Goal: Task Accomplishment & Management: Use online tool/utility

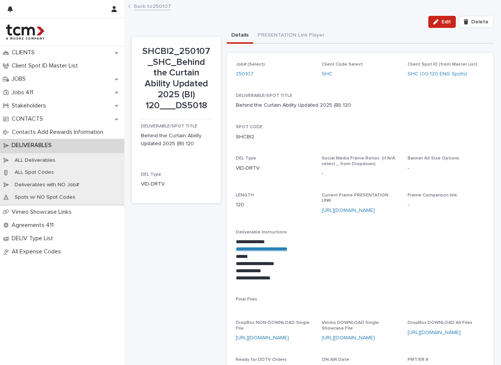
click at [83, 77] on div "JOBS" at bounding box center [62, 78] width 124 height 13
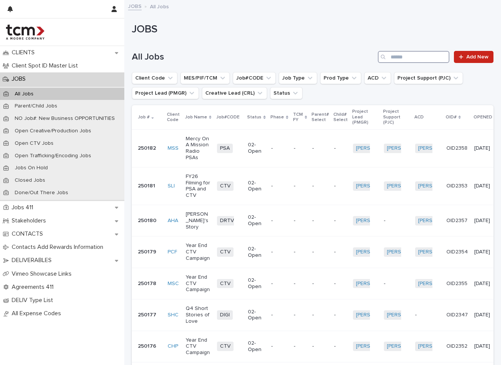
click at [411, 62] on input "Search" at bounding box center [414, 57] width 72 height 12
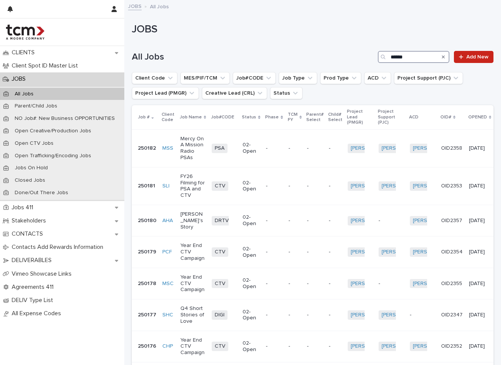
type input "******"
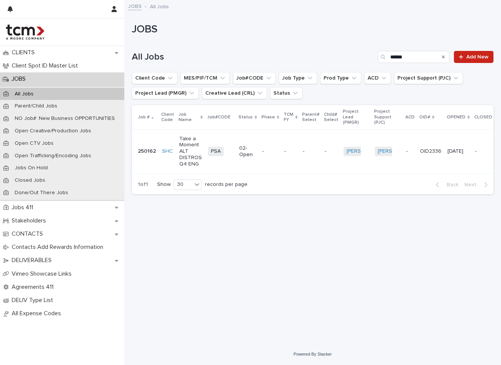
click at [242, 148] on p "02-Open" at bounding box center [247, 151] width 17 height 13
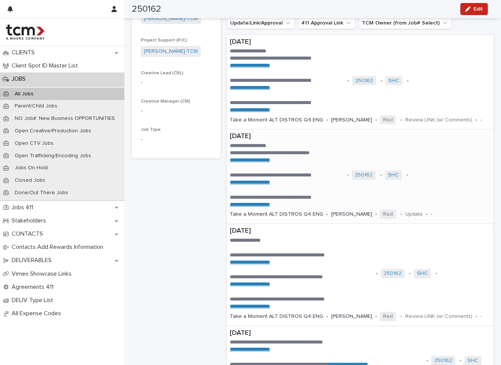
scroll to position [229, 0]
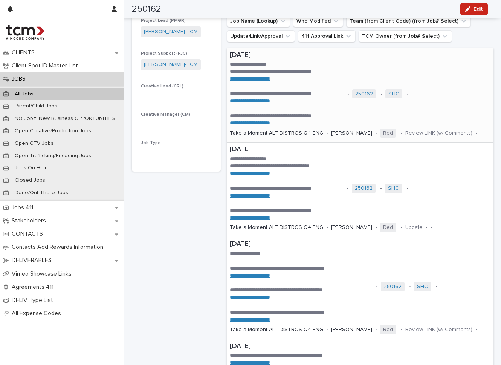
click at [457, 81] on div "**********" at bounding box center [360, 95] width 267 height 94
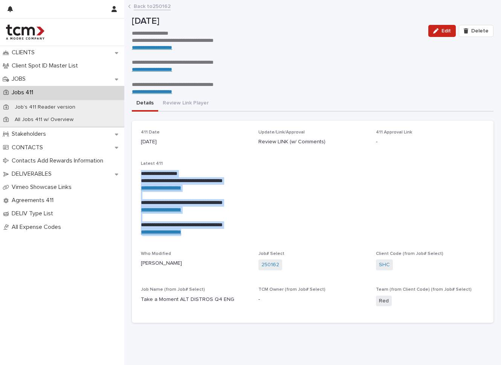
drag, startPoint x: 211, startPoint y: 234, endPoint x: 138, endPoint y: 170, distance: 96.9
click at [138, 169] on div "**********" at bounding box center [313, 222] width 362 height 202
copy div "**********"
click at [150, 8] on link "Back to 250162" at bounding box center [152, 6] width 37 height 9
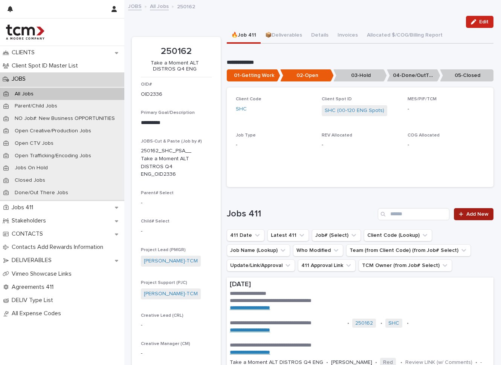
click at [470, 215] on link "Add New" at bounding box center [474, 214] width 40 height 12
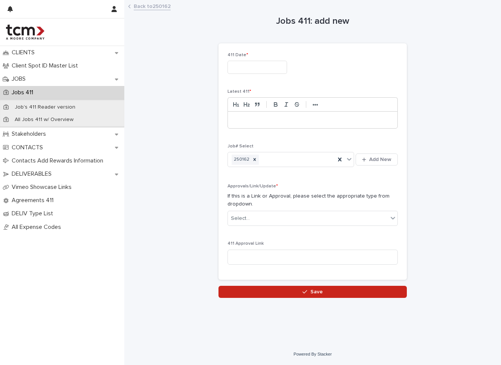
click at [277, 68] on input "text" at bounding box center [257, 67] width 60 height 13
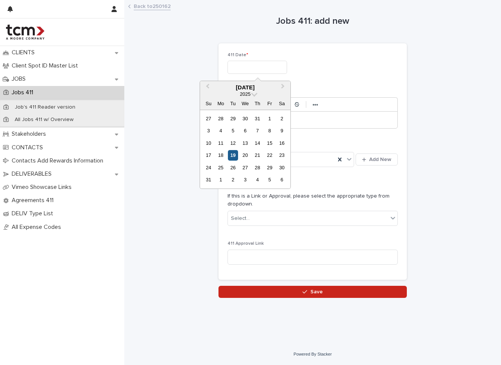
click at [236, 152] on div "19" at bounding box center [233, 155] width 10 height 10
type input "**********"
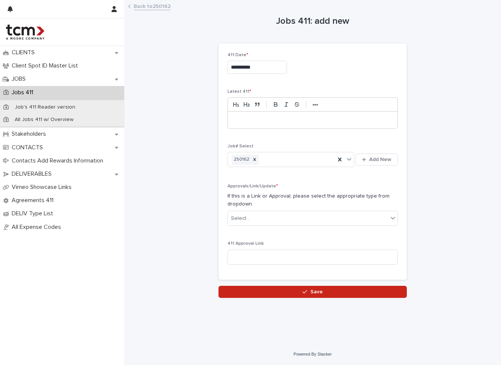
click at [250, 118] on p at bounding box center [313, 120] width 158 height 8
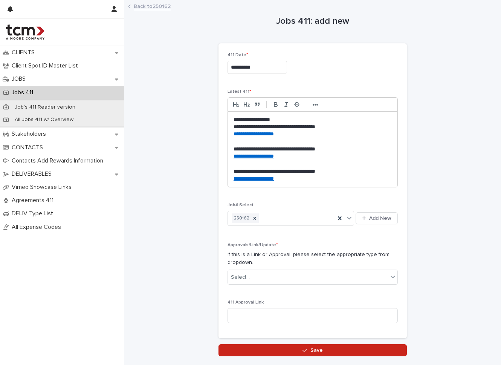
scroll to position [47, 0]
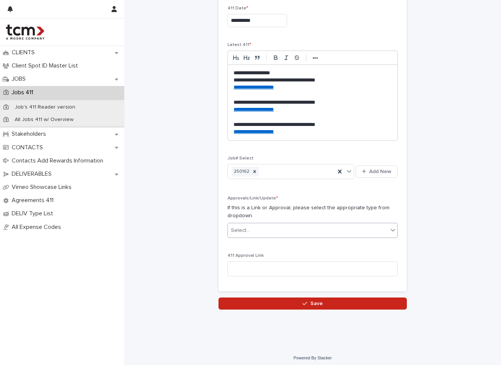
click at [342, 231] on div "Select..." at bounding box center [308, 230] width 160 height 12
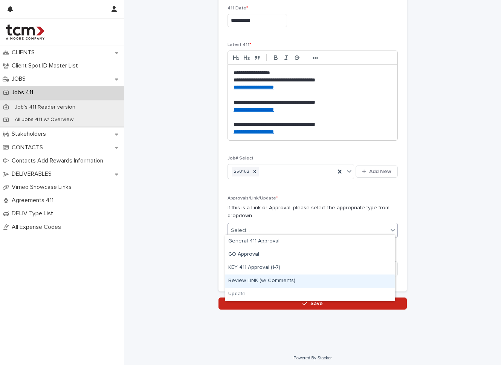
click at [340, 285] on div "Review LINK (w/ Comments)" at bounding box center [309, 280] width 169 height 13
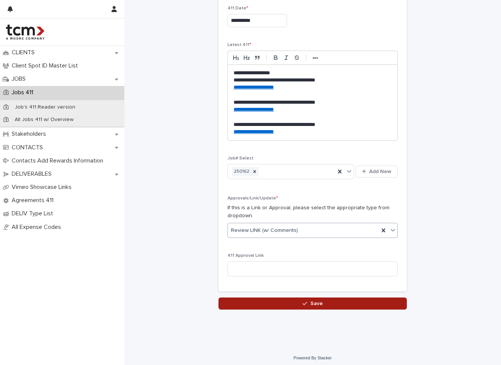
click at [366, 298] on button "Save" at bounding box center [312, 303] width 188 height 12
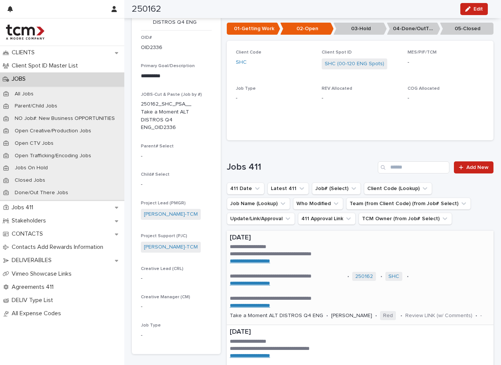
scroll to position [101, 0]
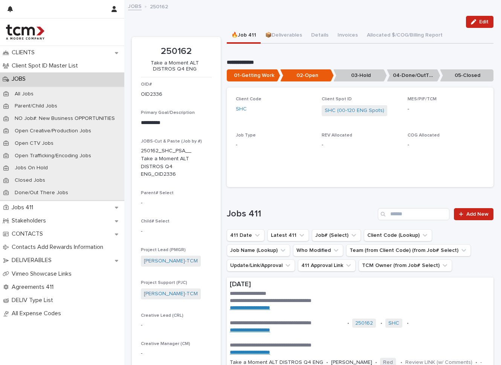
scroll to position [36, 0]
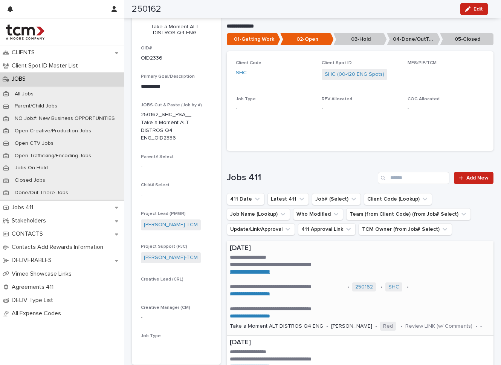
click at [443, 244] on p "[DATE]" at bounding box center [360, 248] width 261 height 8
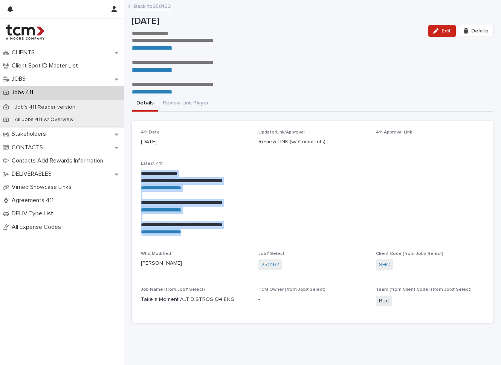
drag, startPoint x: 208, startPoint y: 231, endPoint x: 134, endPoint y: 171, distance: 95.6
click at [134, 171] on div "**********" at bounding box center [313, 222] width 362 height 202
copy div "**********"
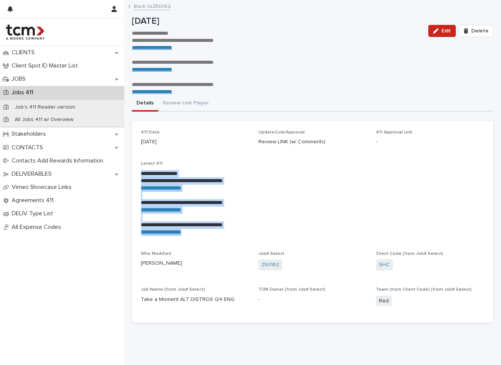
click at [359, 1] on div "**********" at bounding box center [313, 165] width 362 height 328
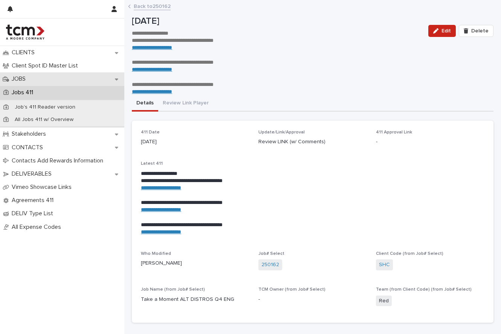
click at [99, 78] on div "JOBS" at bounding box center [62, 78] width 124 height 13
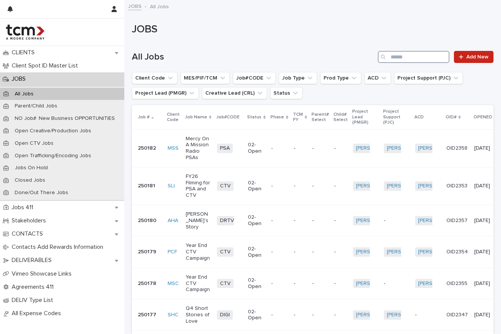
click at [401, 56] on input "Search" at bounding box center [414, 57] width 72 height 12
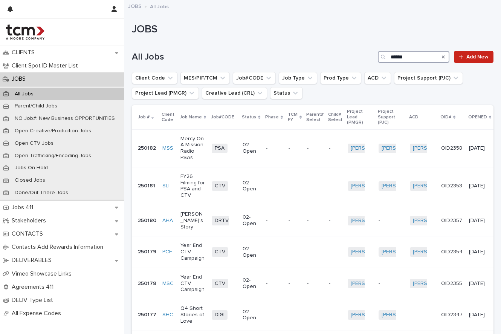
type input "******"
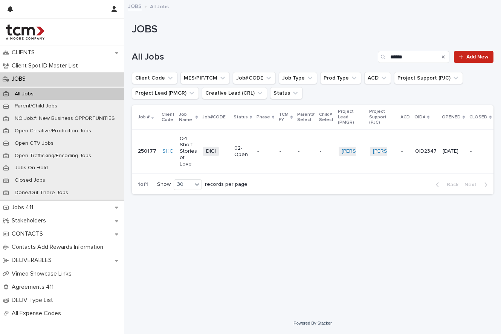
click at [282, 134] on td "-" at bounding box center [285, 151] width 18 height 44
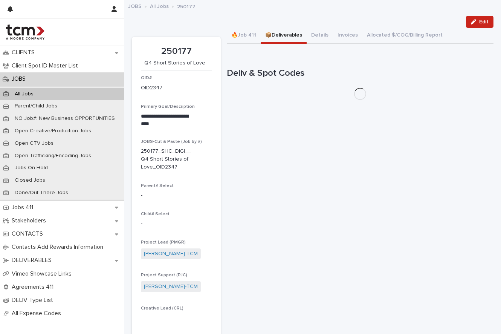
click at [297, 33] on button "📦Deliverables" at bounding box center [284, 36] width 46 height 16
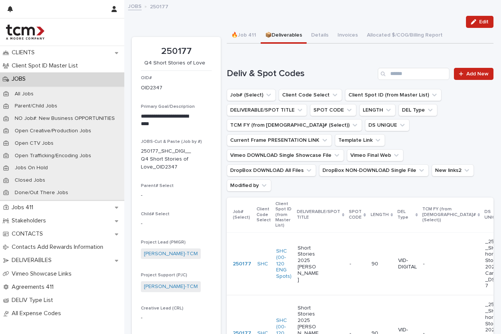
scroll to position [138, 0]
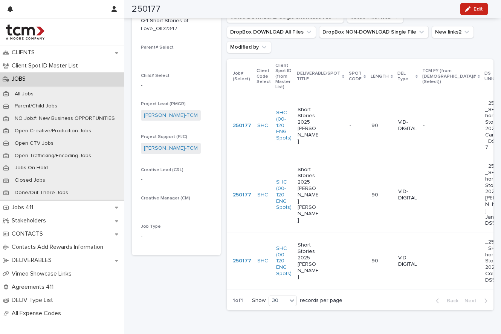
click at [310, 107] on p "Short Stories 2025 [PERSON_NAME]" at bounding box center [309, 126] width 22 height 38
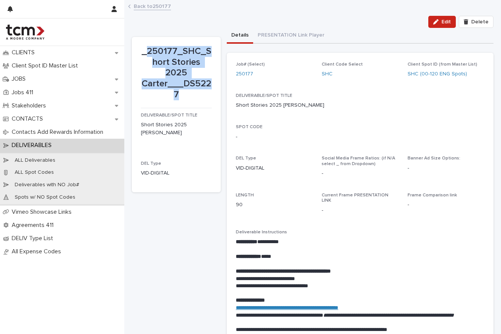
drag, startPoint x: 149, startPoint y: 50, endPoint x: 186, endPoint y: 92, distance: 56.6
click at [186, 92] on p "_250177_SHC_Short Stories 2025 Carter___DS5227" at bounding box center [176, 73] width 71 height 54
copy p "250177_SHC_Short Stories 2025 Carter___DS5227"
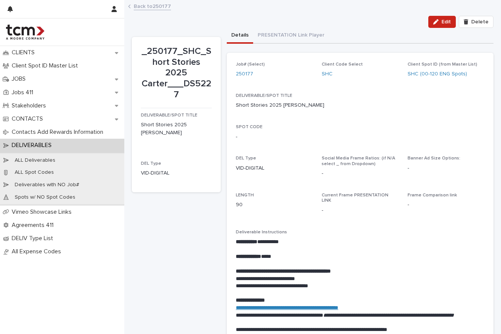
click at [341, 75] on div "SHC" at bounding box center [360, 74] width 77 height 8
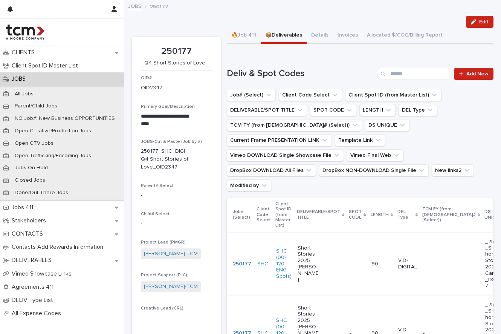
scroll to position [134, 0]
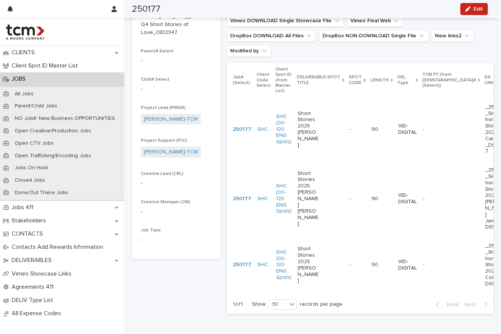
click at [314, 246] on p "Short Stories 2025 [PERSON_NAME]" at bounding box center [309, 265] width 22 height 38
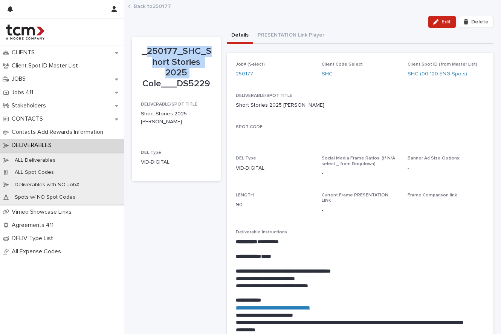
drag, startPoint x: 148, startPoint y: 49, endPoint x: 195, endPoint y: 68, distance: 51.7
click at [195, 68] on p "_250177_SHC_Short Stories 2025 Cole___DS5229" at bounding box center [176, 67] width 71 height 43
copy p "250177_SHC_Short Stories 2025"
click at [153, 46] on p "_250177_SHC_Short Stories 2025 Cole___DS5229" at bounding box center [176, 67] width 71 height 43
drag, startPoint x: 148, startPoint y: 50, endPoint x: 209, endPoint y: 81, distance: 68.2
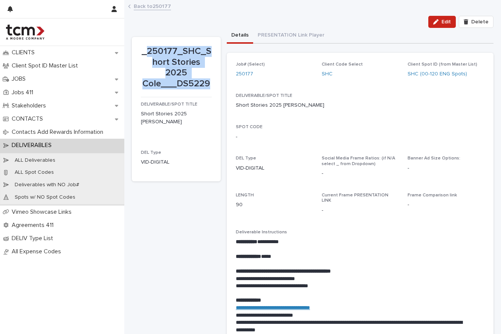
click at [209, 81] on p "_250177_SHC_Short Stories 2025 Cole___DS5229" at bounding box center [176, 67] width 71 height 43
copy p "250177_SHC_Short Stories 2025 Cole___DS5229"
